Goal: Task Accomplishment & Management: Use online tool/utility

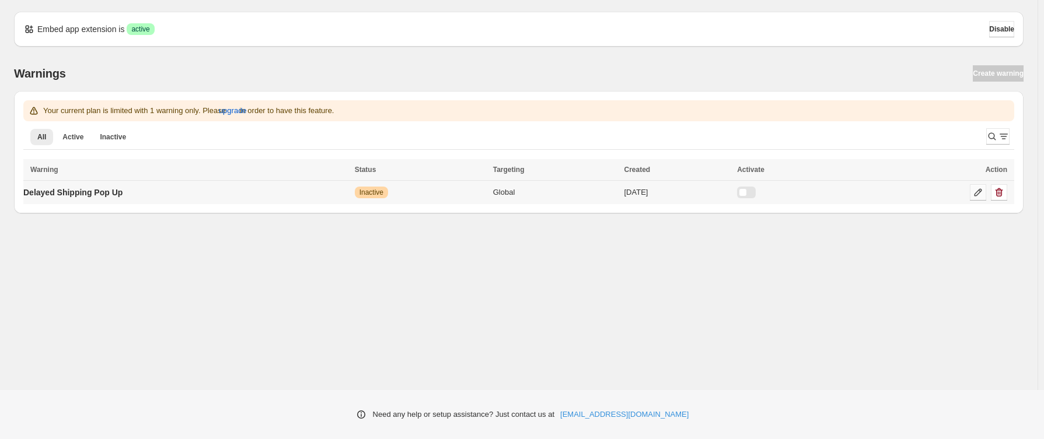
click at [974, 195] on icon at bounding box center [978, 193] width 8 height 8
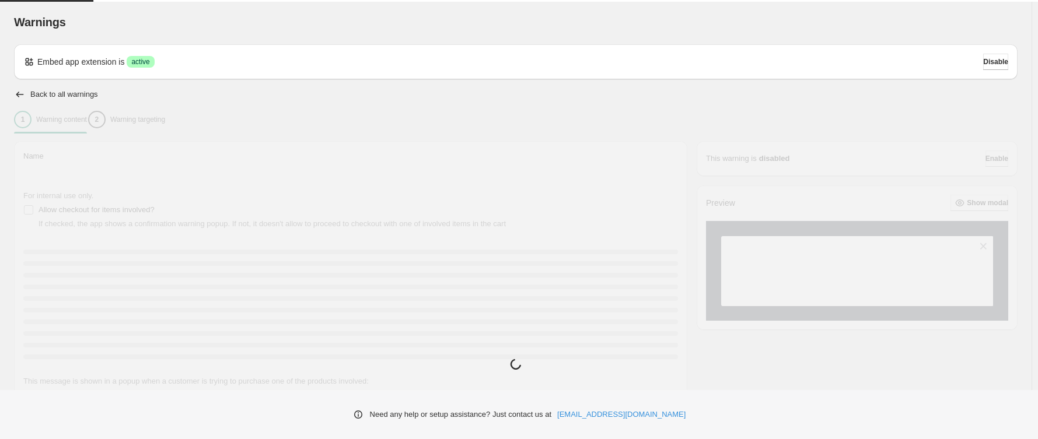
type input "**********"
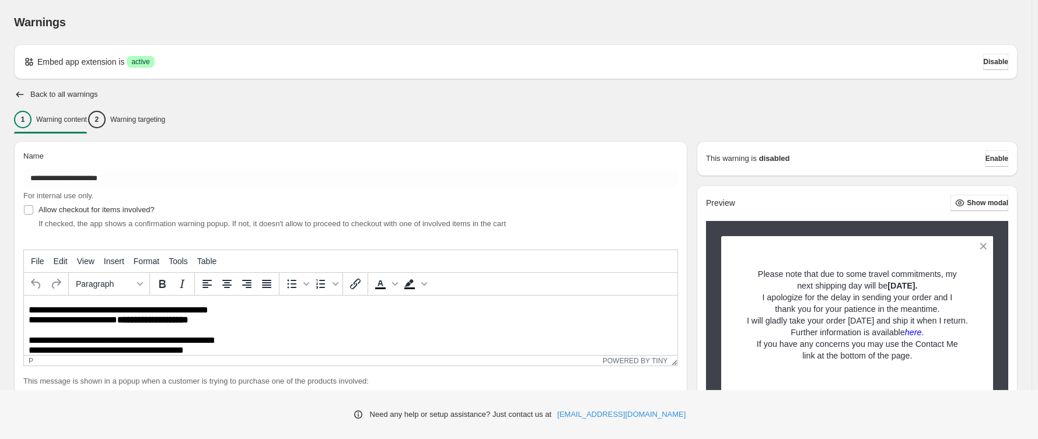
scroll to position [117, 0]
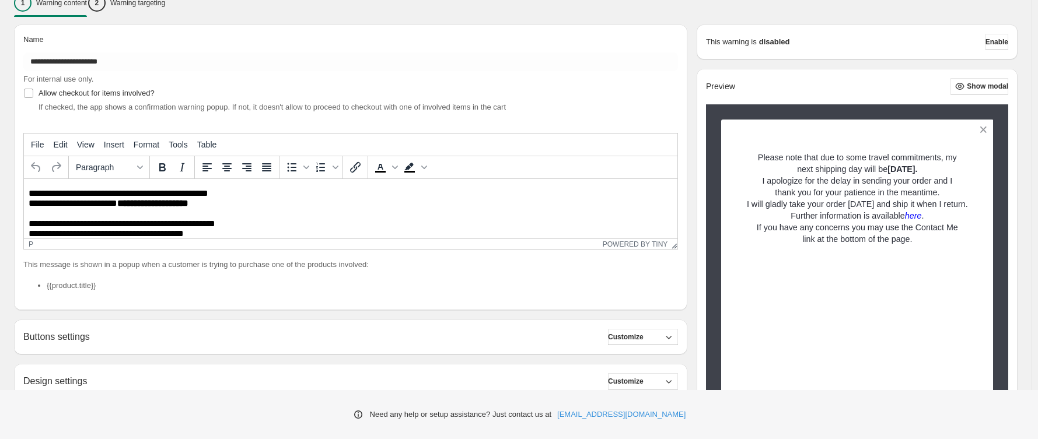
click at [131, 205] on strong "**********" at bounding box center [152, 203] width 71 height 9
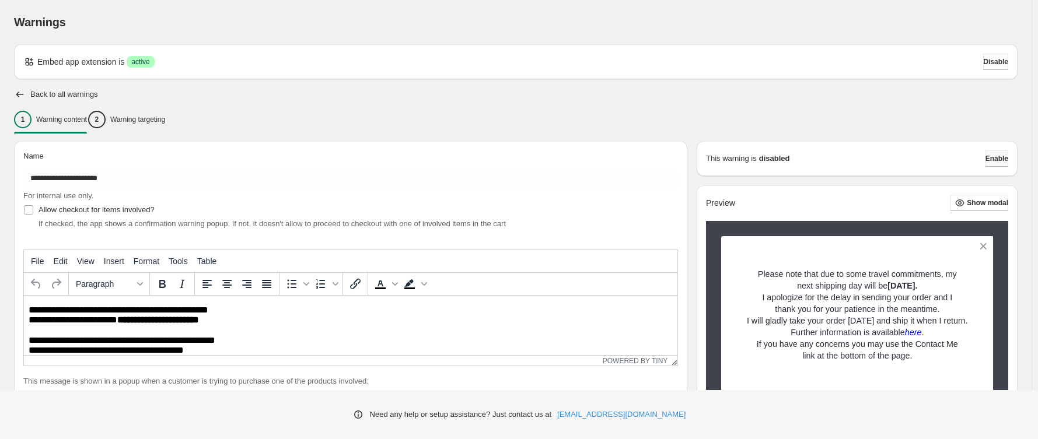
click at [999, 158] on span "Enable" at bounding box center [996, 158] width 23 height 9
click at [992, 160] on span "Enable" at bounding box center [996, 158] width 23 height 9
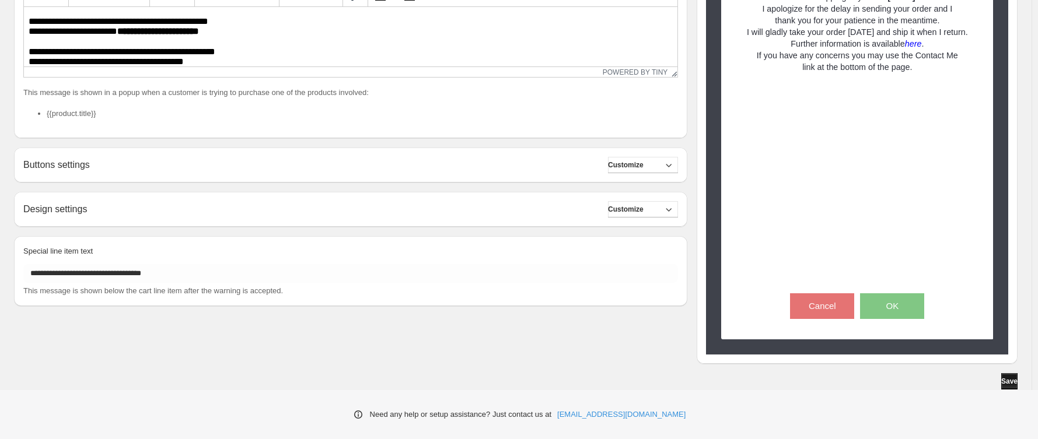
click at [1007, 382] on span "Save" at bounding box center [1009, 381] width 16 height 9
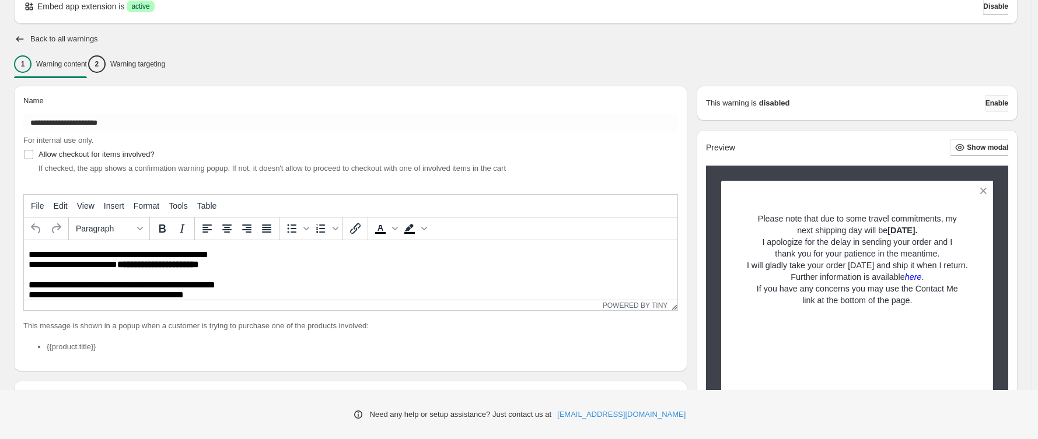
click at [993, 104] on span "Enable" at bounding box center [996, 103] width 23 height 9
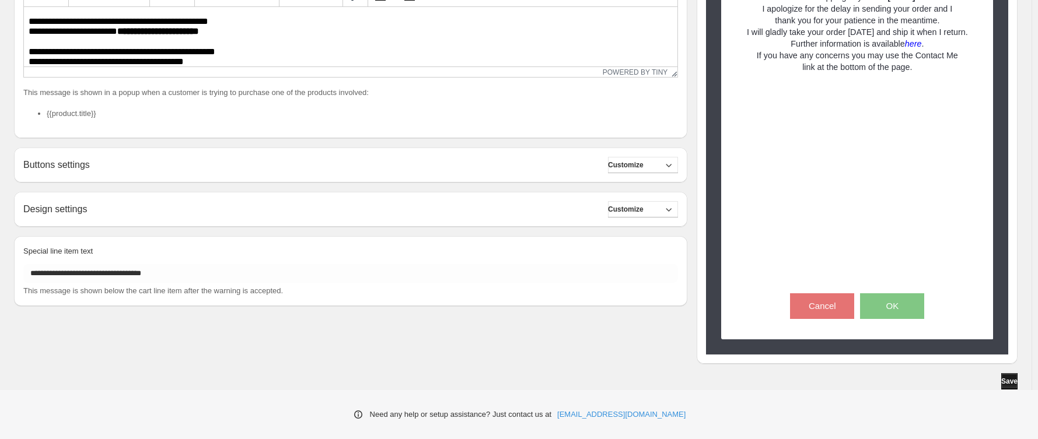
click at [1012, 380] on span "Save" at bounding box center [1009, 381] width 16 height 9
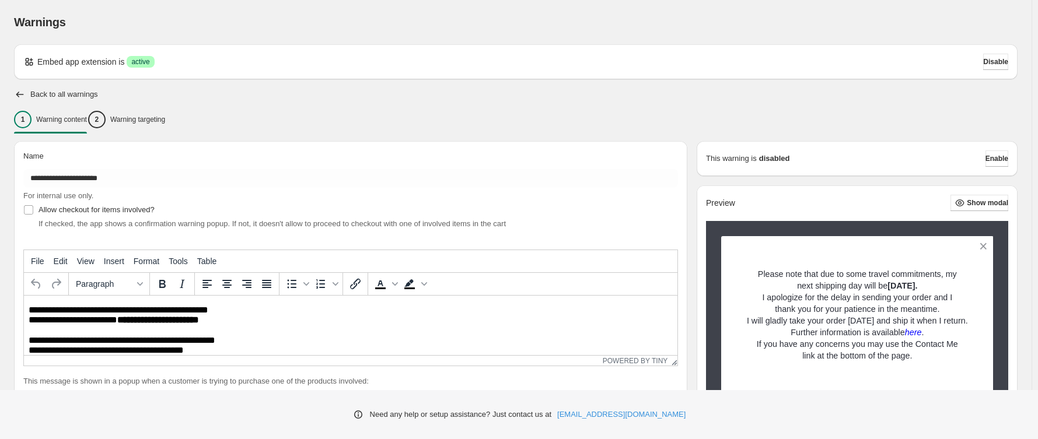
scroll to position [117, 0]
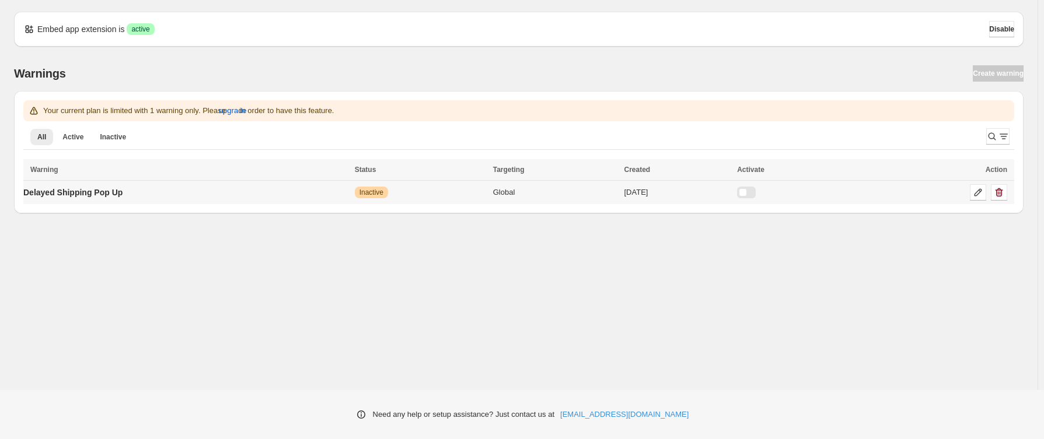
click at [763, 191] on label at bounding box center [750, 192] width 26 height 5
